Goal: Task Accomplishment & Management: Manage account settings

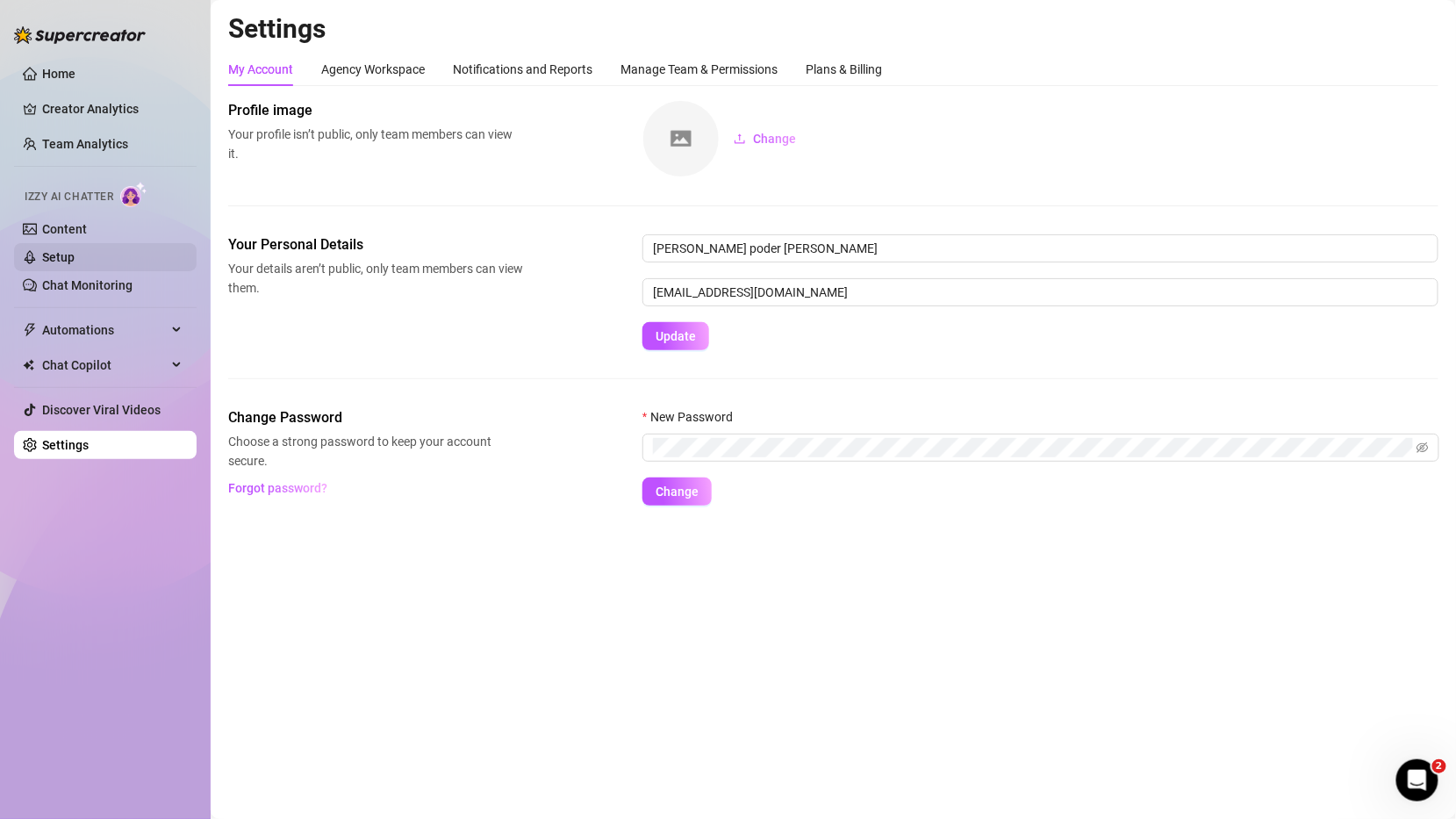
click at [69, 257] on link "Setup" at bounding box center [58, 257] width 33 height 14
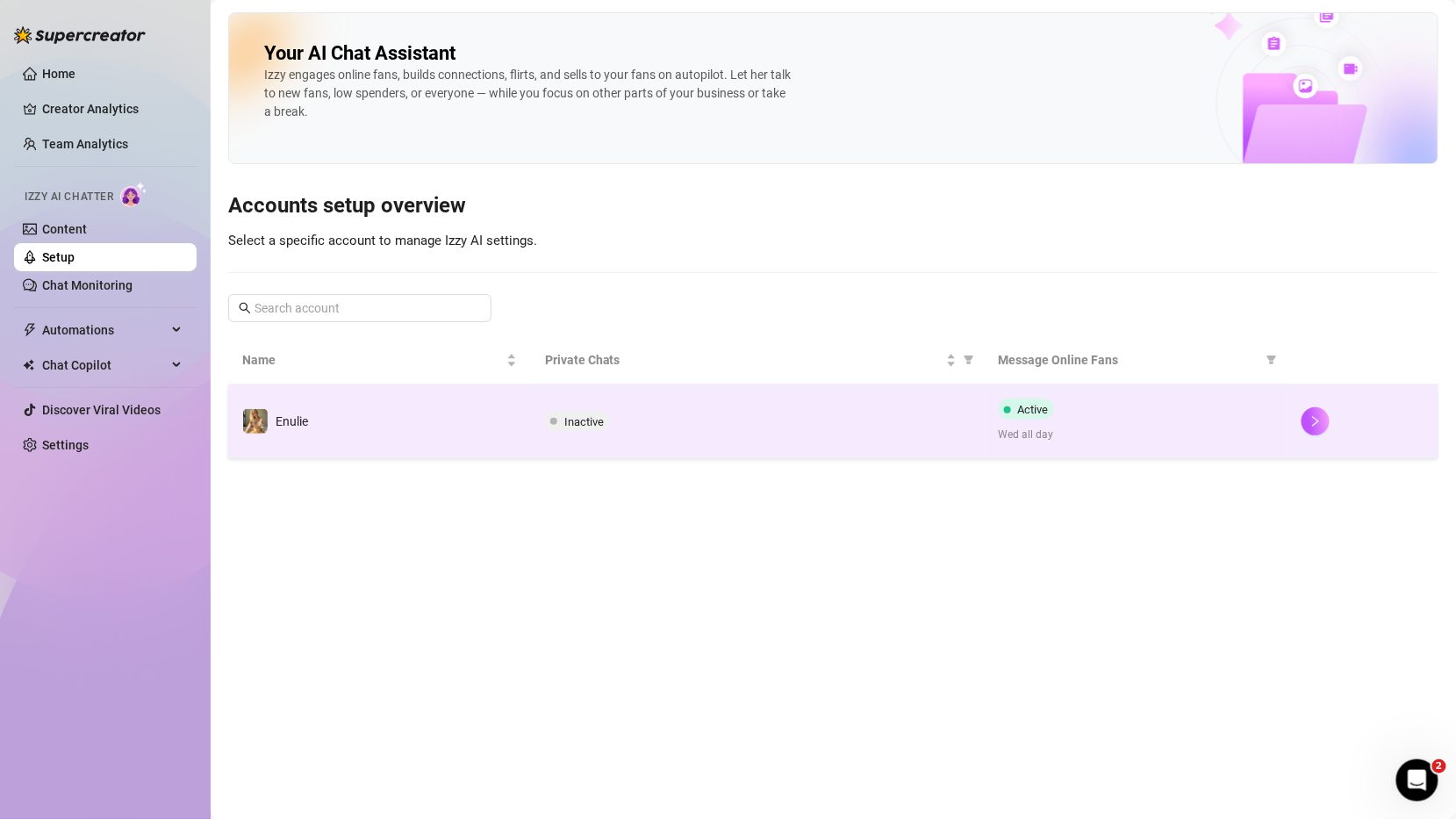
click at [819, 420] on div "Inactive" at bounding box center [758, 421] width 426 height 21
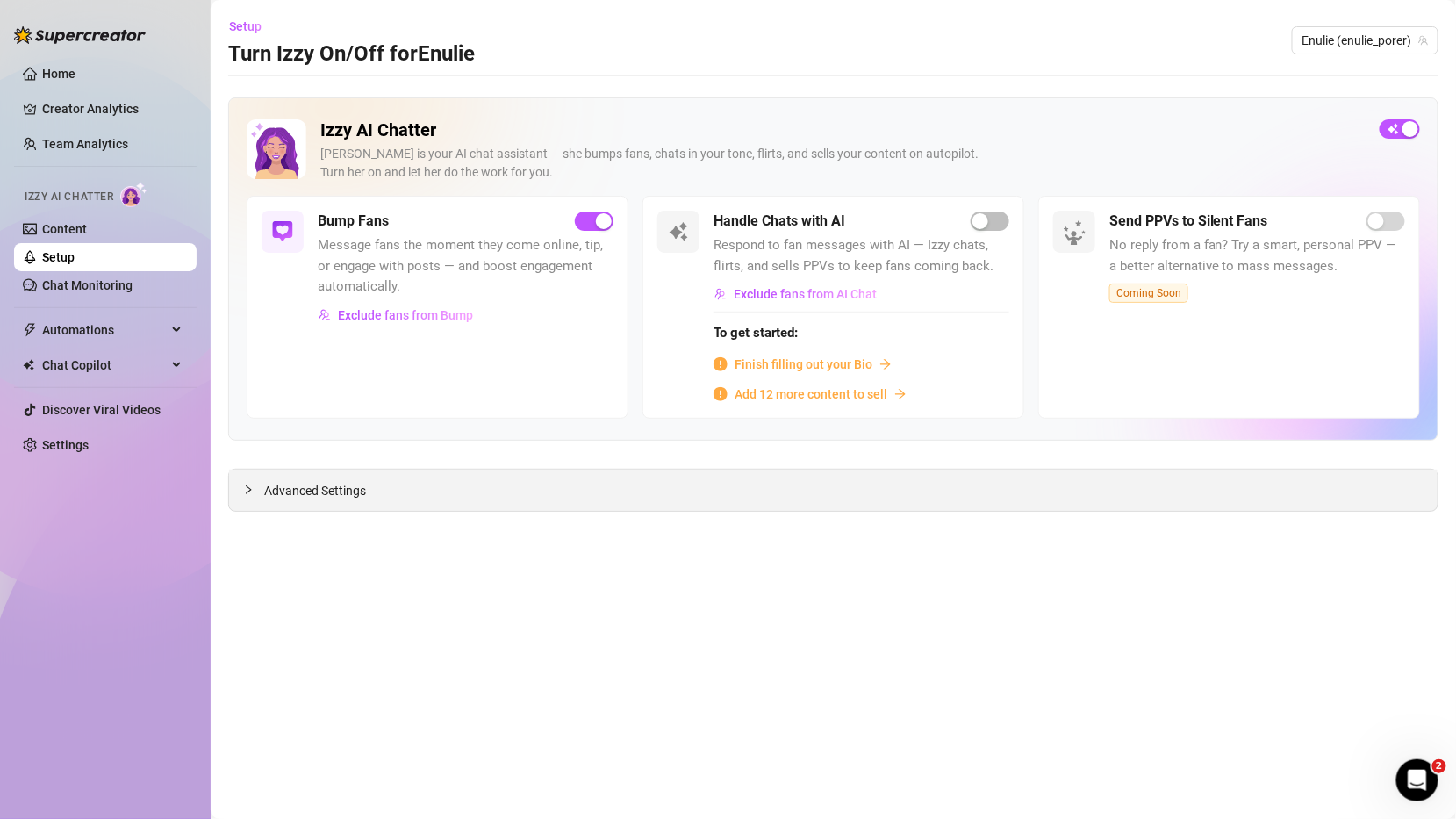
click at [256, 488] on div at bounding box center [254, 489] width 21 height 19
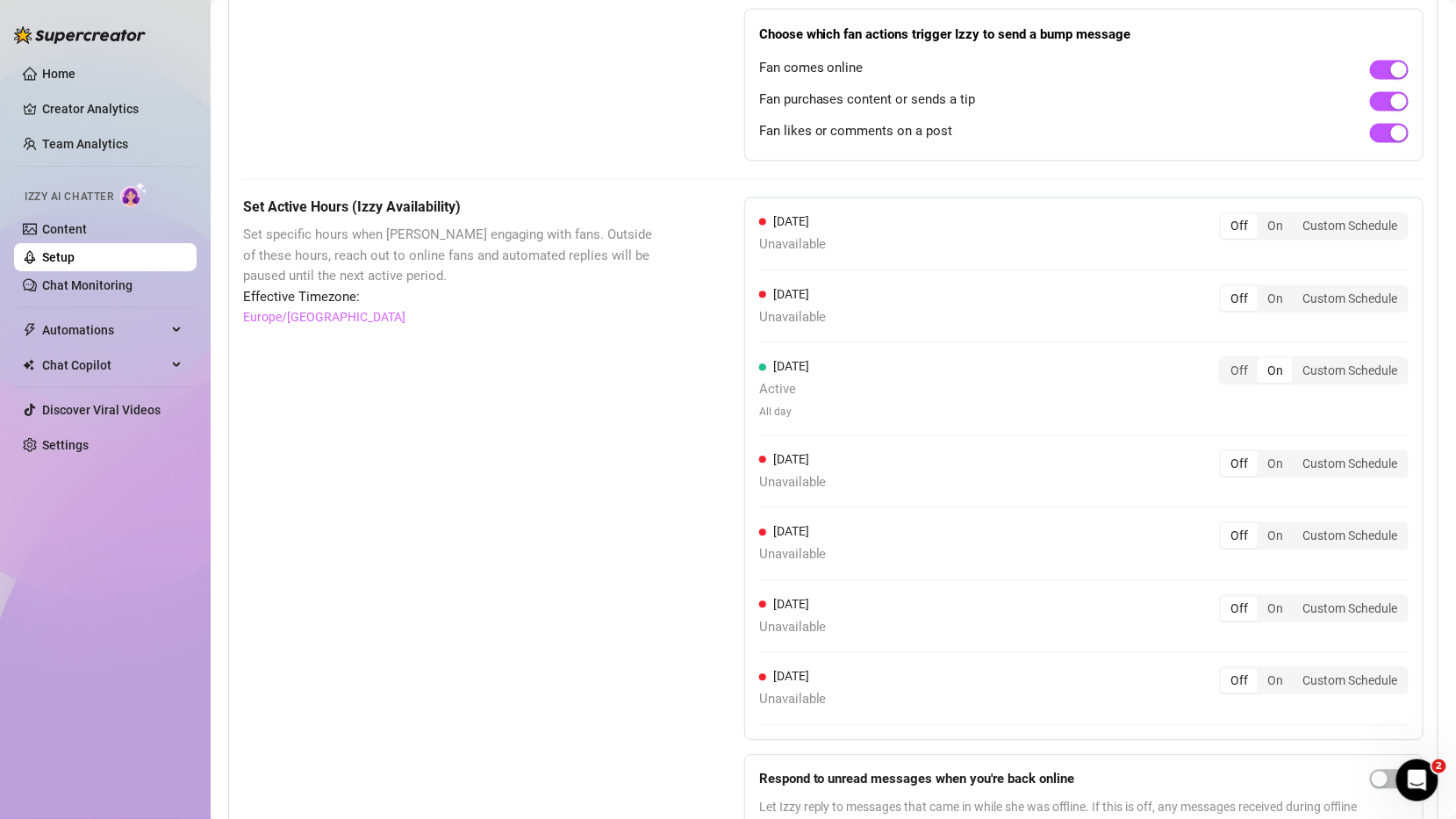
scroll to position [1285, 0]
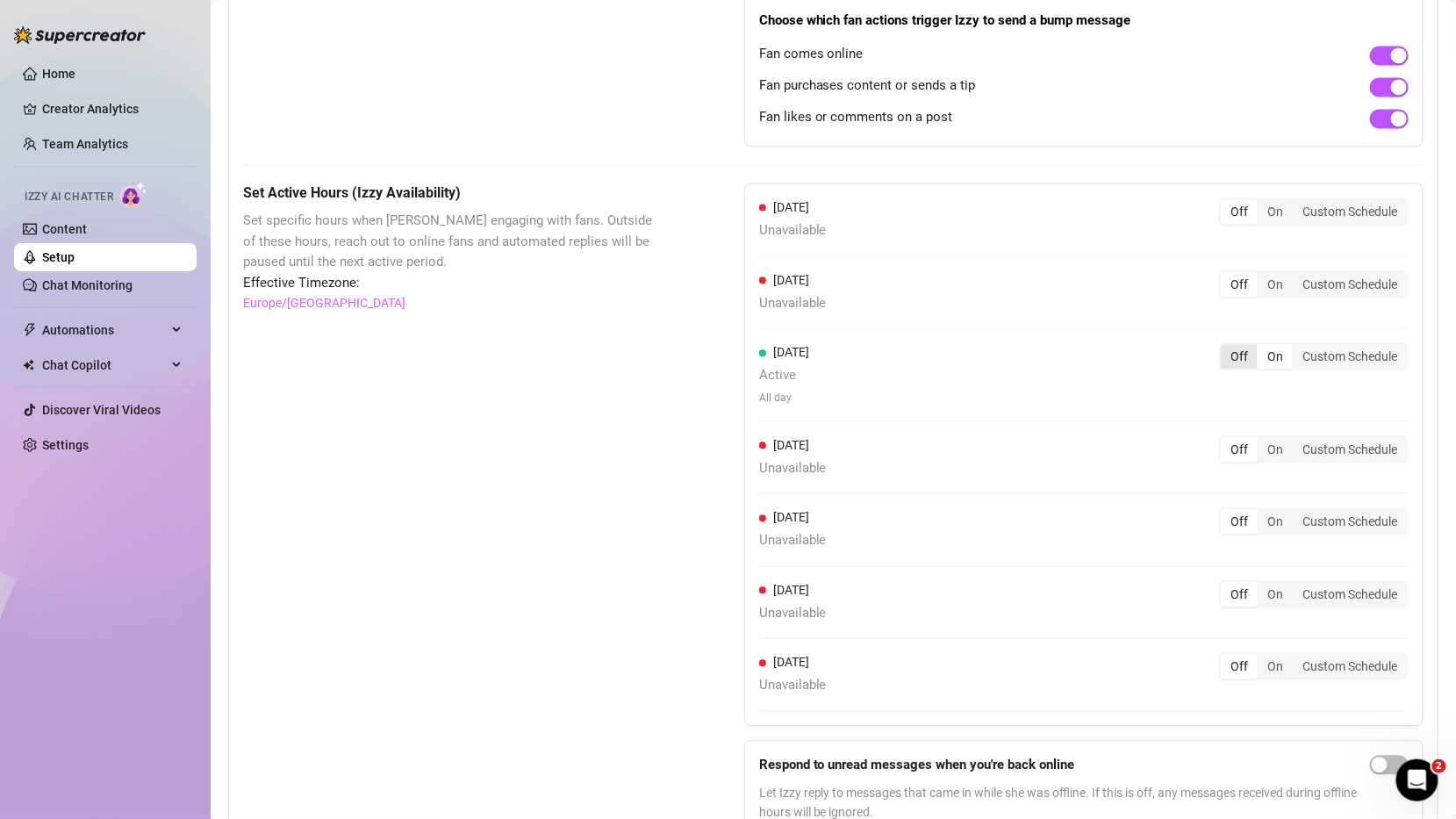
click at [1229, 348] on div "Off" at bounding box center [1240, 356] width 37 height 25
click at [1226, 346] on input "Off" at bounding box center [1226, 346] width 0 height 0
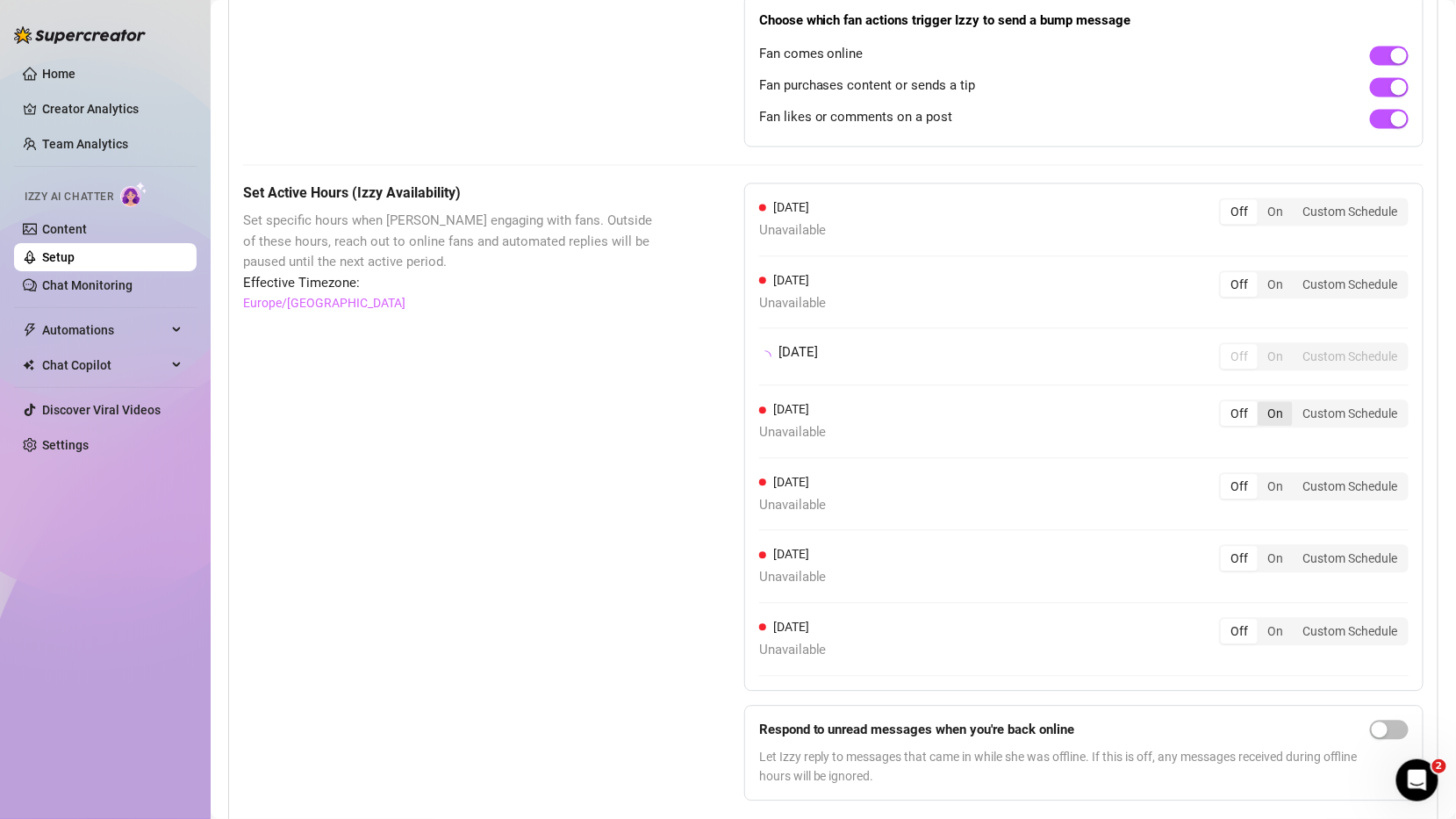
click at [1272, 409] on div "On" at bounding box center [1276, 413] width 35 height 25
click at [1263, 403] on input "On" at bounding box center [1263, 403] width 0 height 0
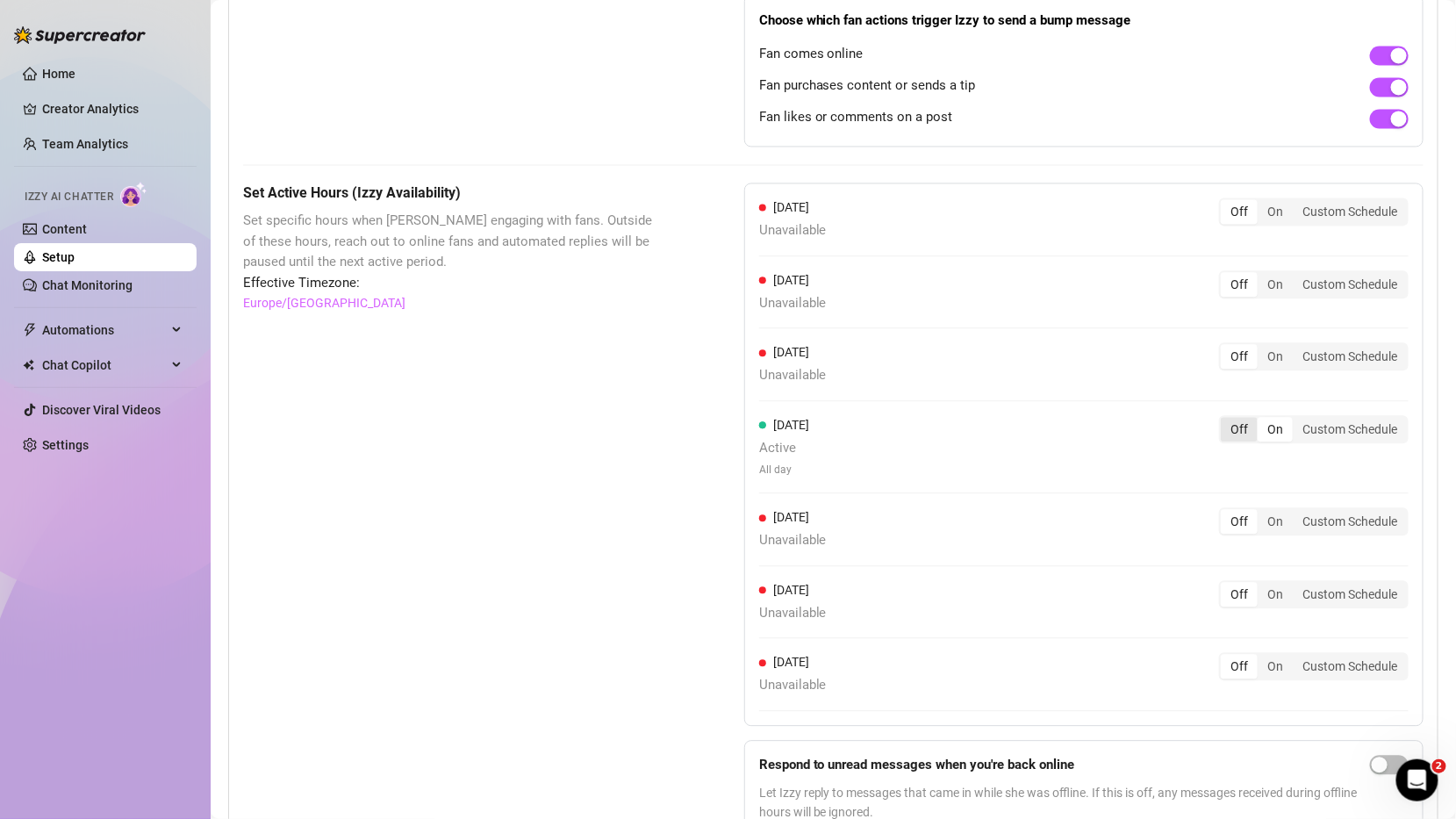
click at [1241, 426] on div "Off" at bounding box center [1240, 429] width 37 height 25
click at [1226, 419] on input "Off" at bounding box center [1226, 419] width 0 height 0
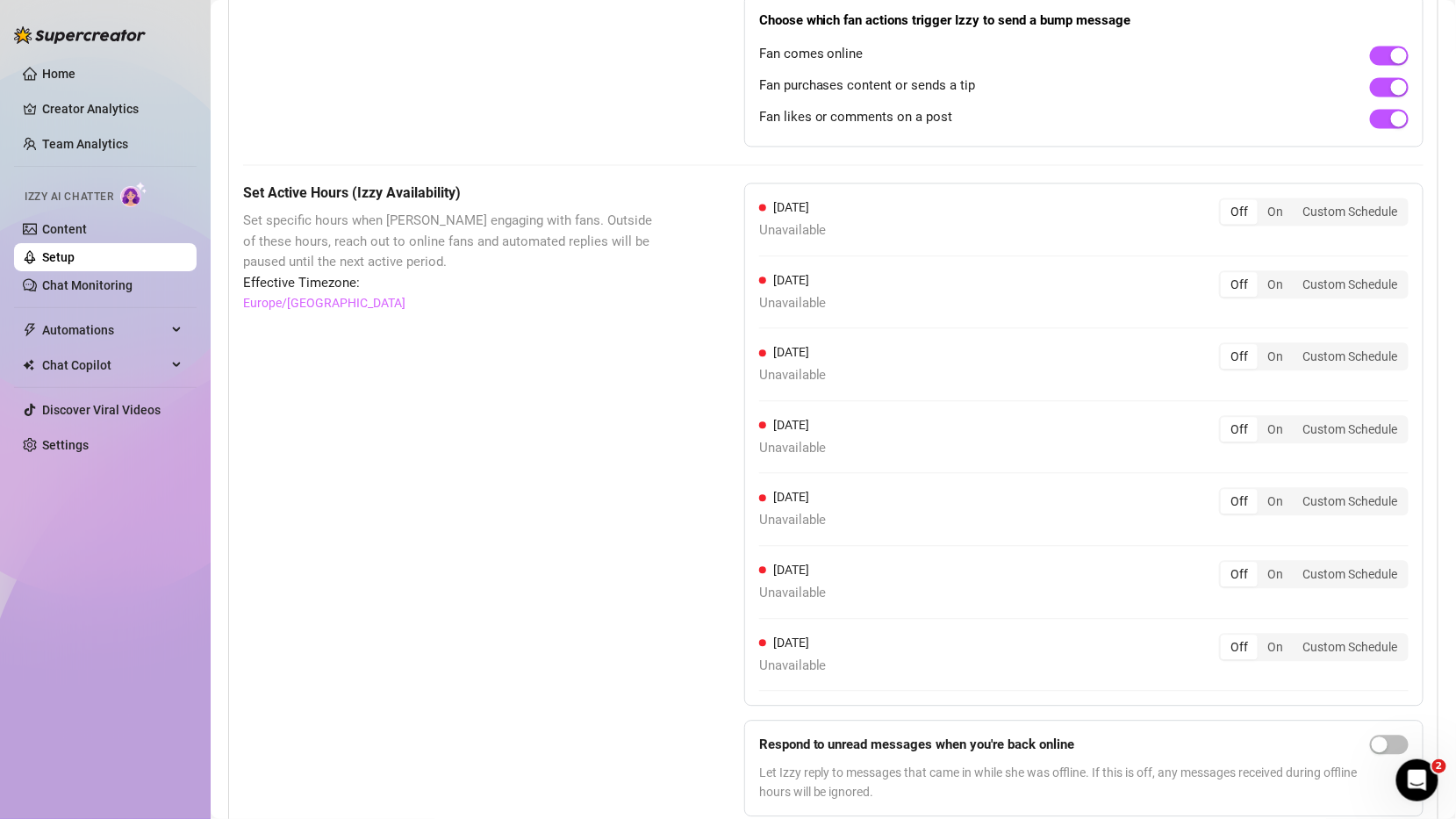
click at [1283, 504] on div "Off On Custom Schedule" at bounding box center [1314, 501] width 190 height 28
click at [1281, 489] on div "On" at bounding box center [1276, 501] width 35 height 25
click at [1263, 491] on input "On" at bounding box center [1263, 491] width 0 height 0
